Goal: Transaction & Acquisition: Purchase product/service

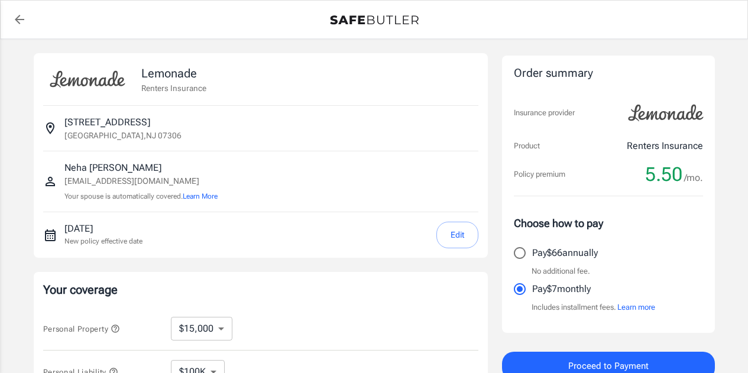
select select "15000"
select select "500"
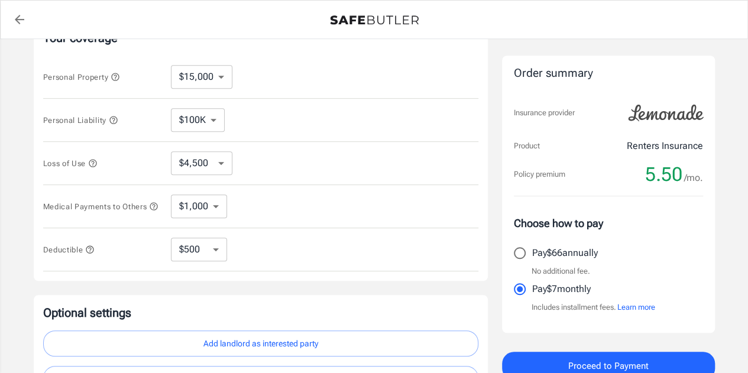
scroll to position [241, 0]
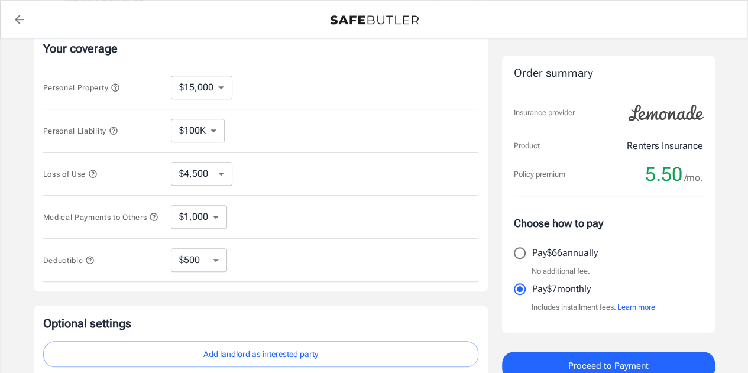
click at [212, 85] on select "$10,000 $15,000 $20,000 $25,000 $30,000 $40,000 $50,000 $100K $150K $200K $250K" at bounding box center [202, 88] width 62 height 24
select select "10000"
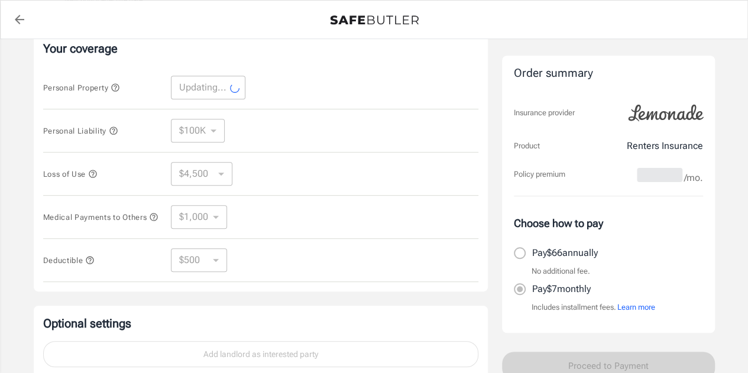
select select "10000"
select select "3000"
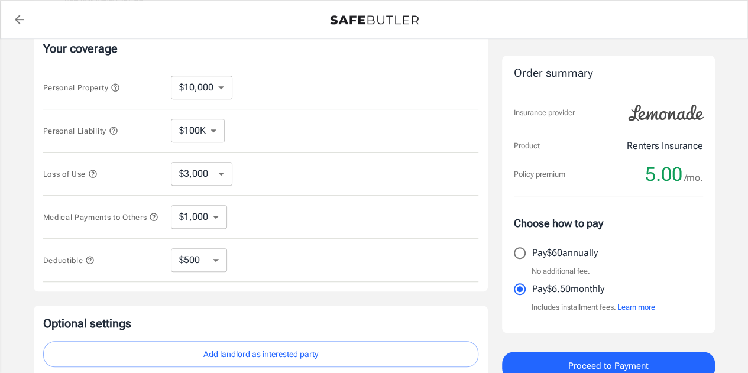
drag, startPoint x: 194, startPoint y: 114, endPoint x: 201, endPoint y: 121, distance: 9.2
click at [196, 117] on div "Personal Liability $100K $200K $300K $400K $500K ​" at bounding box center [260, 130] width 435 height 43
click at [204, 127] on select "$100K $200K $300K $400K $500K" at bounding box center [198, 131] width 54 height 24
click at [248, 137] on div "Personal Liability $100K $200K $300K $400K $500K ​" at bounding box center [260, 130] width 435 height 43
click at [202, 176] on select "$3,000 $6,000 $12,000 $21,000 $36,000 $60,000 $96,000 $153K $198K" at bounding box center [202, 174] width 62 height 24
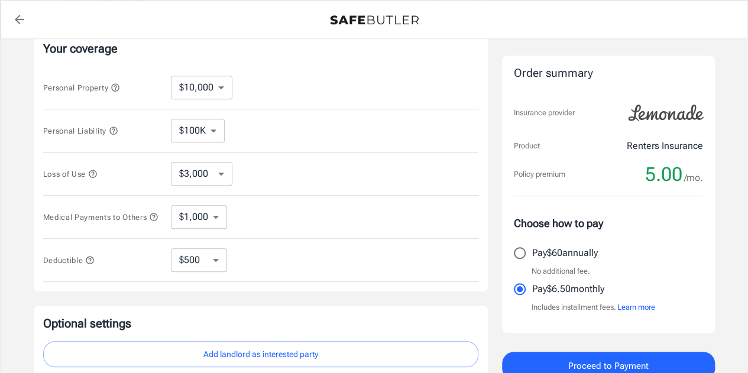
click at [315, 134] on div "Personal Liability $100K $200K $300K $400K $500K ​" at bounding box center [260, 130] width 435 height 43
click at [194, 224] on select "$1,000 $2,000 $3,000 $4,000 $5,000" at bounding box center [199, 217] width 56 height 24
click at [267, 207] on div "Medical Payments to Others $1,000 $2,000 $3,000 $4,000 $5,000 ​" at bounding box center [260, 217] width 435 height 43
click at [208, 255] on select "$250 $500 $1,000 $2,500" at bounding box center [199, 260] width 56 height 24
select select "250"
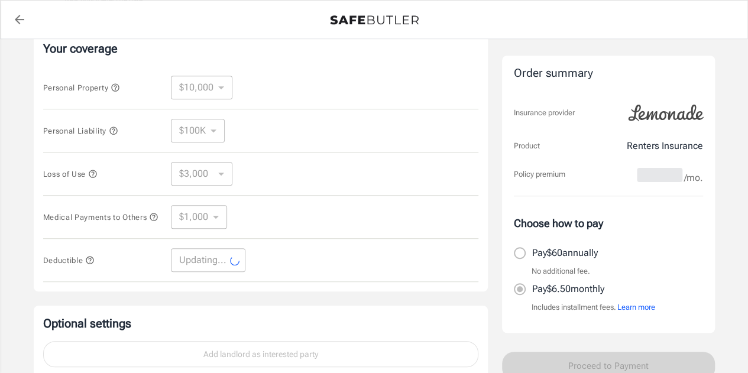
select select "250"
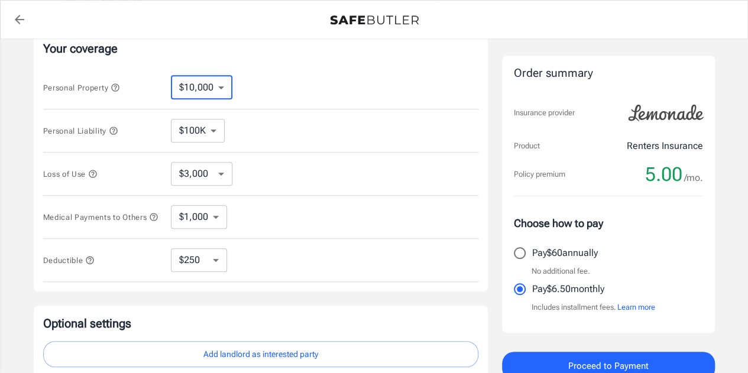
click at [208, 88] on select "$10,000 $15,000 $20,000 $25,000 $30,000 $40,000 $50,000 $100K $150K $200K $250K" at bounding box center [202, 88] width 62 height 24
select select "20000"
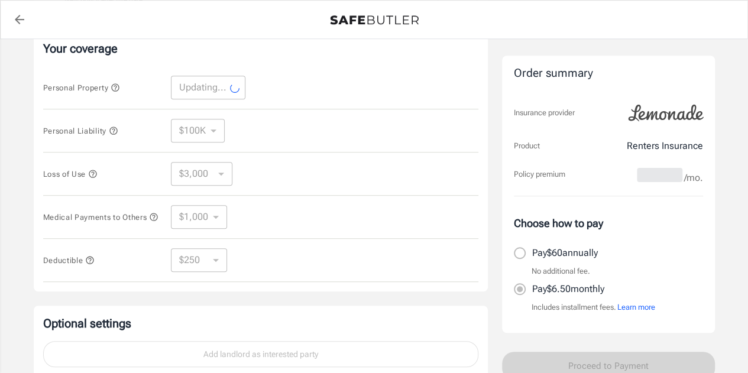
select select "20000"
select select "6000"
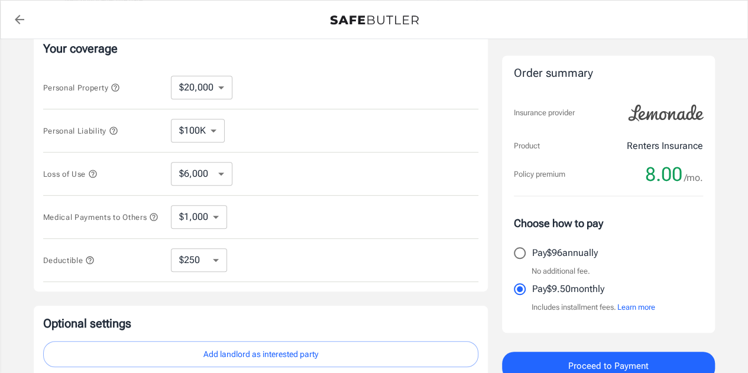
click at [211, 94] on select "$10,000 $15,000 $20,000 $25,000 $30,000 $40,000 $50,000 $100K $150K $200K $250K" at bounding box center [202, 88] width 62 height 24
select select "15000"
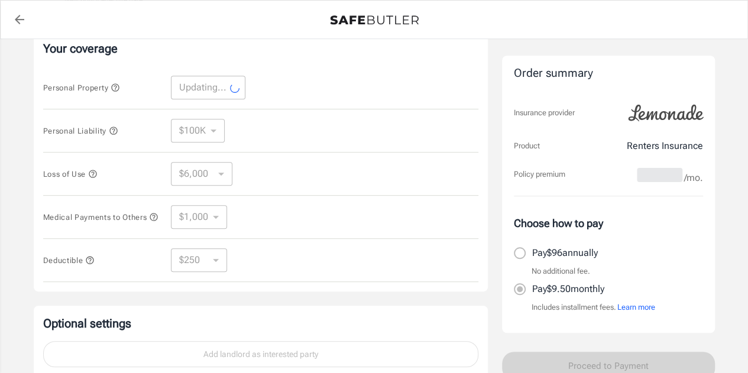
select select "15000"
select select "4500"
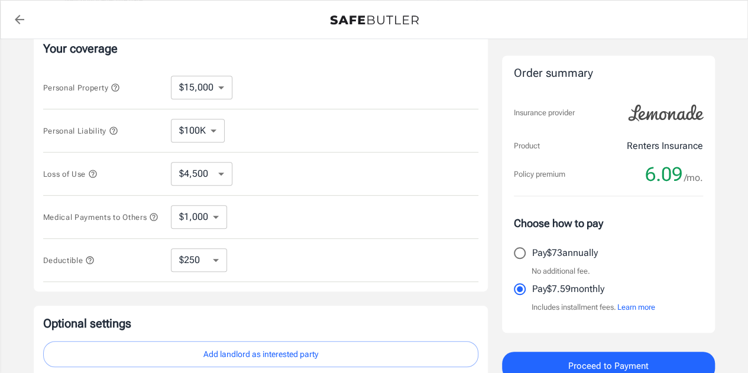
click at [206, 89] on select "$10,000 $15,000 $20,000 $25,000 $30,000 $40,000 $50,000 $100K $150K $200K $250K" at bounding box center [202, 88] width 62 height 24
select select "10000"
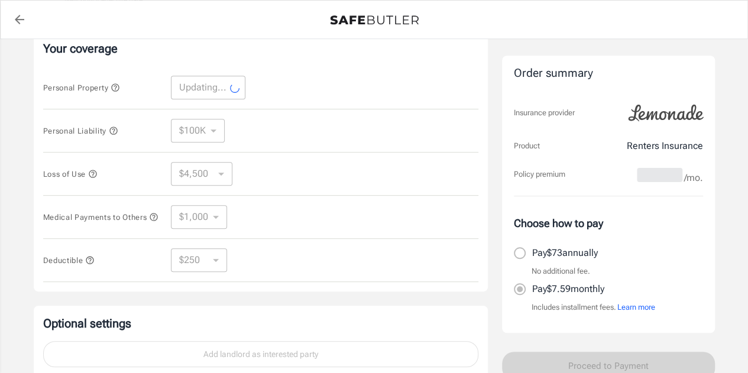
select select "10000"
select select "3000"
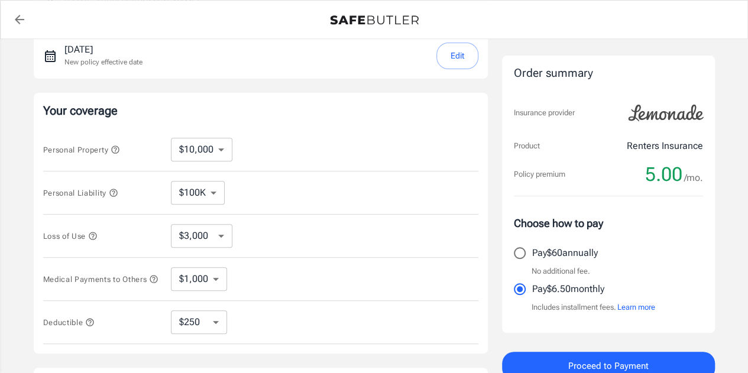
scroll to position [0, 0]
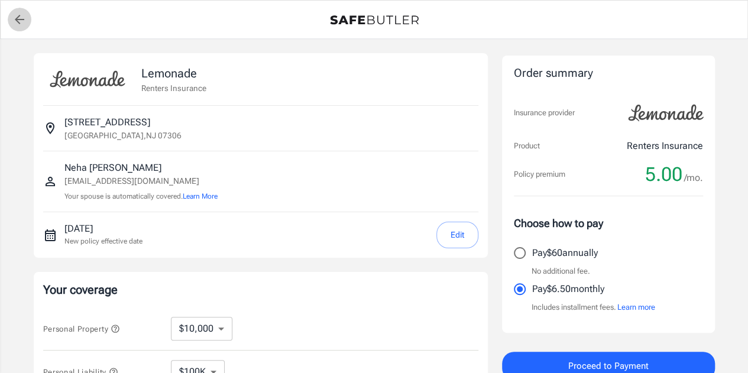
click at [22, 25] on icon "back to quotes" at bounding box center [19, 19] width 14 height 14
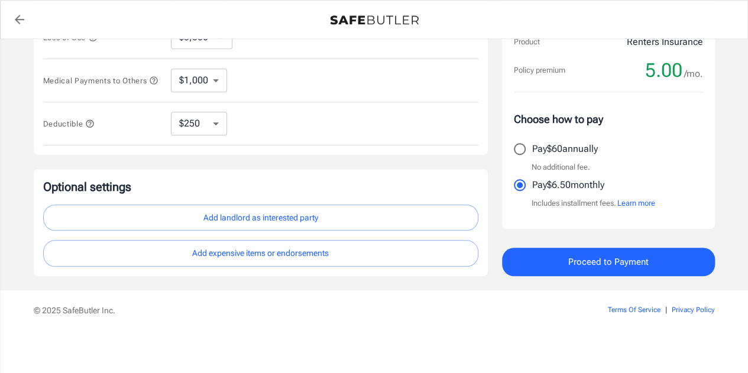
scroll to position [379, 0]
click at [595, 260] on span "Proceed to Payment" at bounding box center [609, 261] width 80 height 15
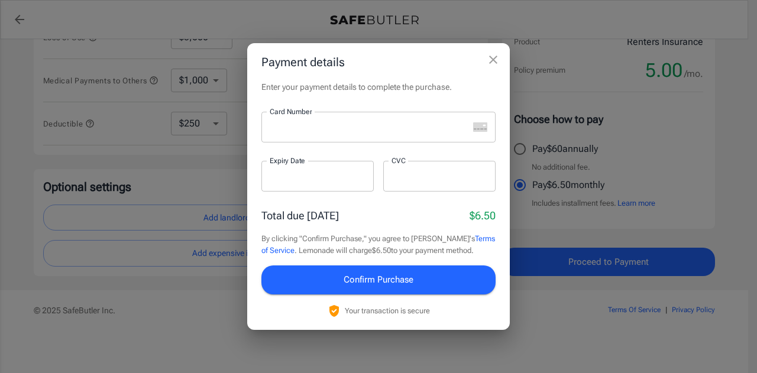
click at [495, 55] on icon "close" at bounding box center [493, 60] width 14 height 14
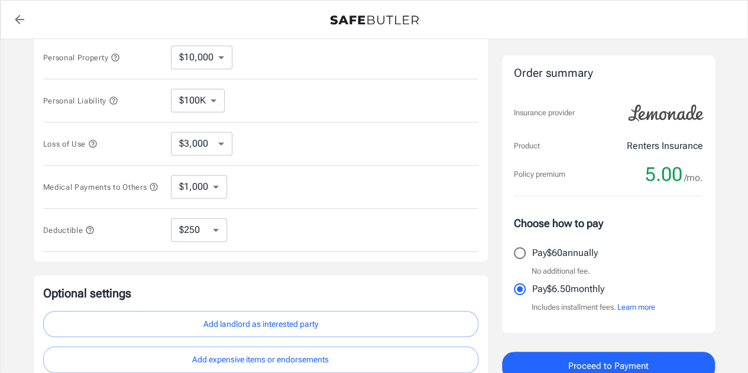
scroll to position [272, 0]
